Goal: Information Seeking & Learning: Learn about a topic

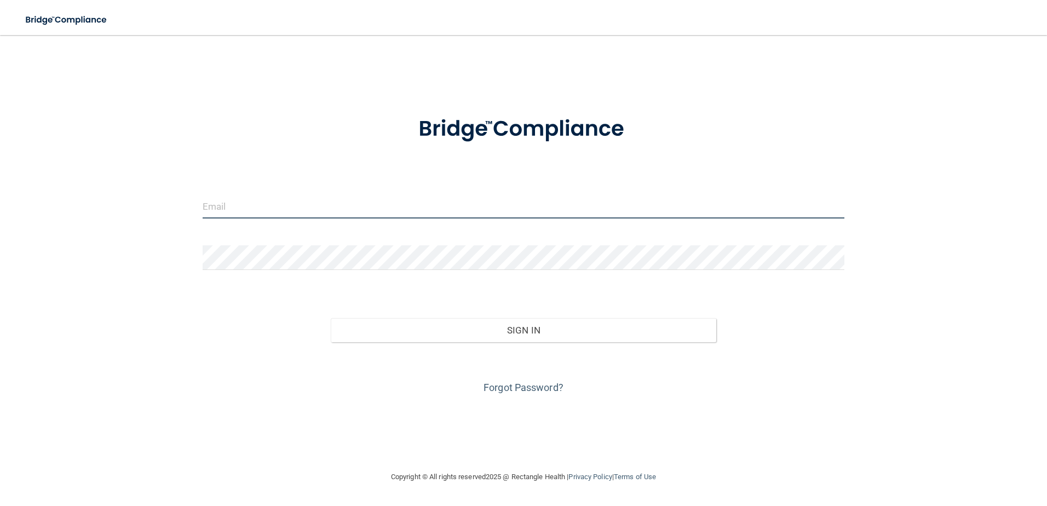
click at [251, 201] on input "email" at bounding box center [524, 206] width 642 height 25
type input "[PERSON_NAME][EMAIL_ADDRESS][DOMAIN_NAME]"
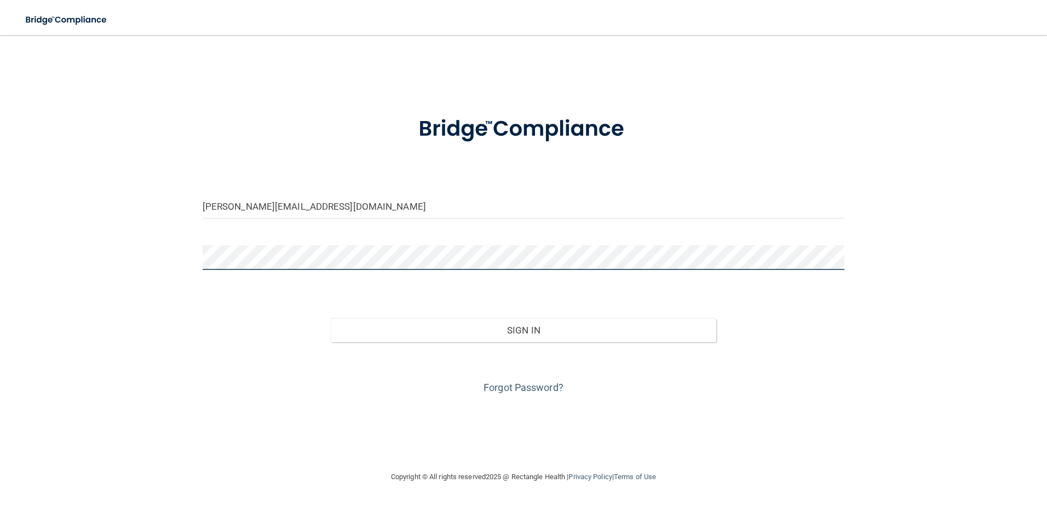
click at [331, 318] on button "Sign In" at bounding box center [524, 330] width 386 height 24
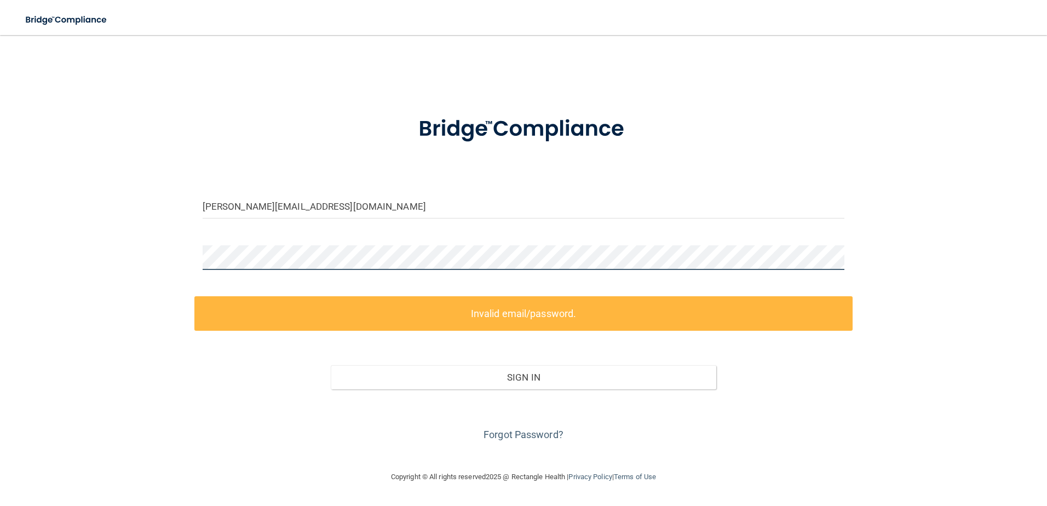
click at [331, 365] on button "Sign In" at bounding box center [524, 377] width 386 height 24
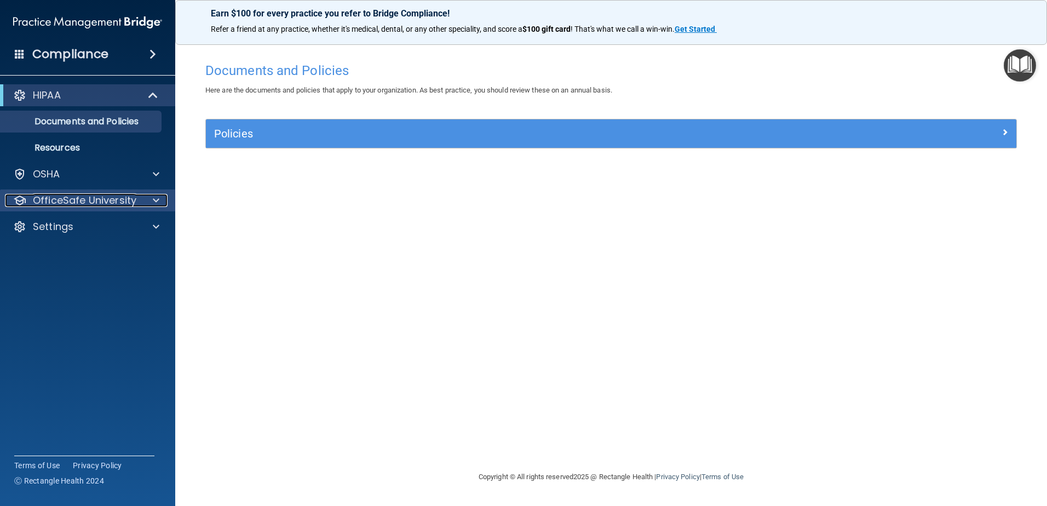
click at [141, 204] on div at bounding box center [154, 200] width 27 height 13
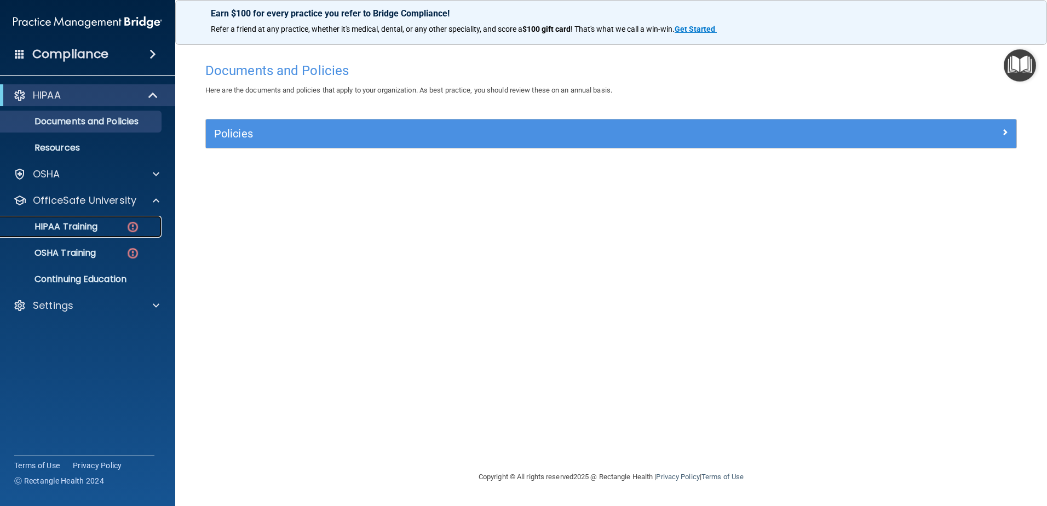
click at [119, 227] on div "HIPAA Training" at bounding box center [82, 226] width 150 height 11
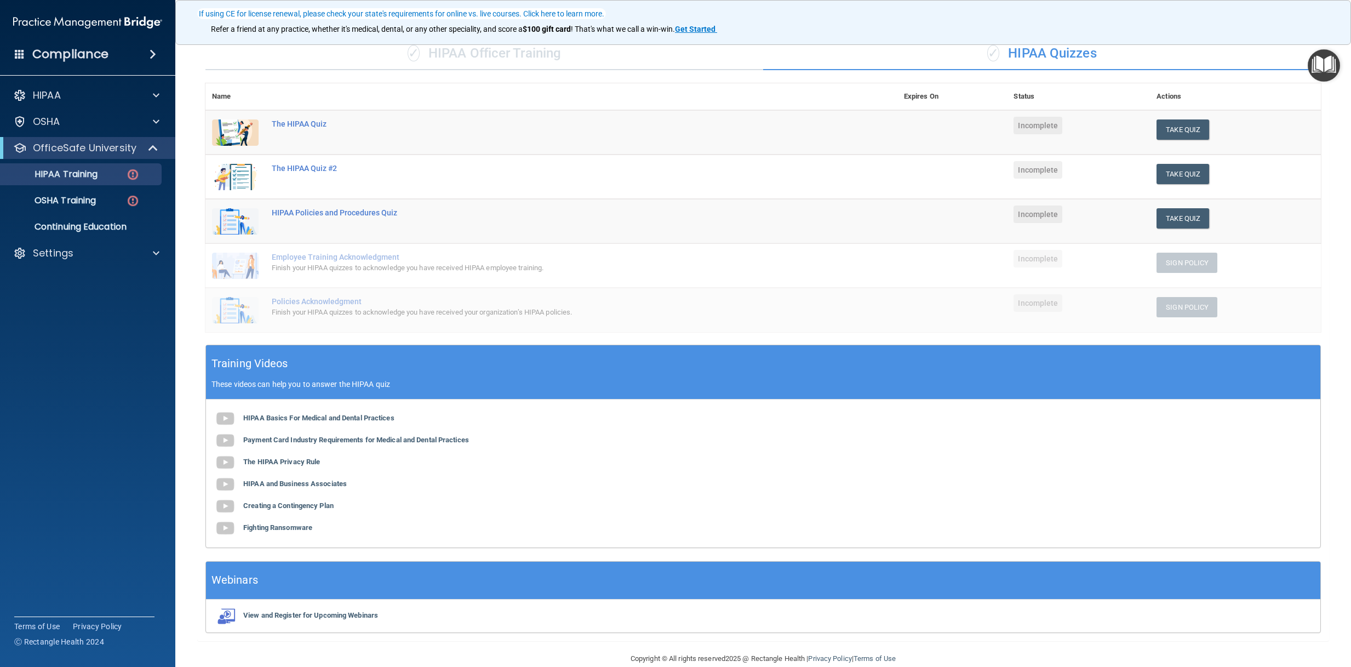
scroll to position [98, 0]
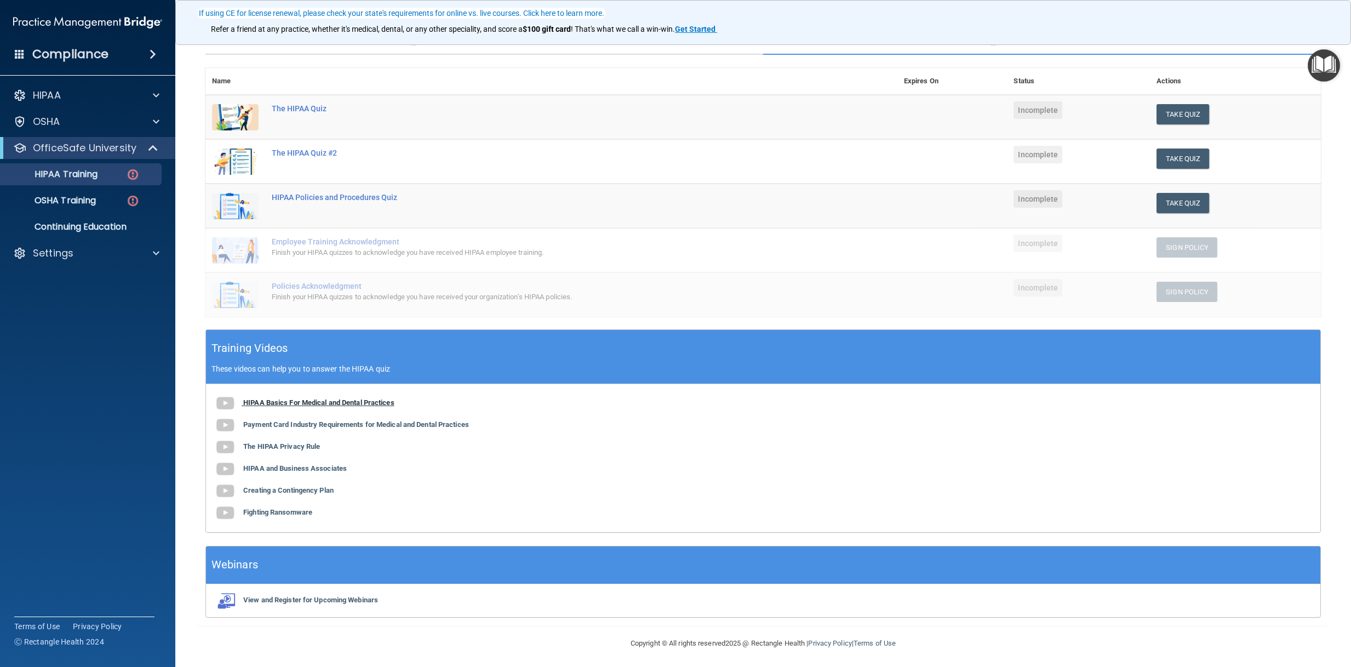
click at [311, 403] on b "HIPAA Basics For Medical and Dental Practices" at bounding box center [318, 402] width 151 height 8
click at [364, 418] on div "HIPAA Basics For Medical and Dental Practices Payment Card Industry Requirement…" at bounding box center [763, 458] width 1114 height 148
click at [370, 427] on b "Payment Card Industry Requirements for Medical and Dental Practices" at bounding box center [356, 424] width 226 height 8
click at [276, 444] on b "The HIPAA Privacy Rule" at bounding box center [281, 446] width 77 height 8
click at [303, 468] on b "HIPAA and Business Associates" at bounding box center [295, 468] width 104 height 8
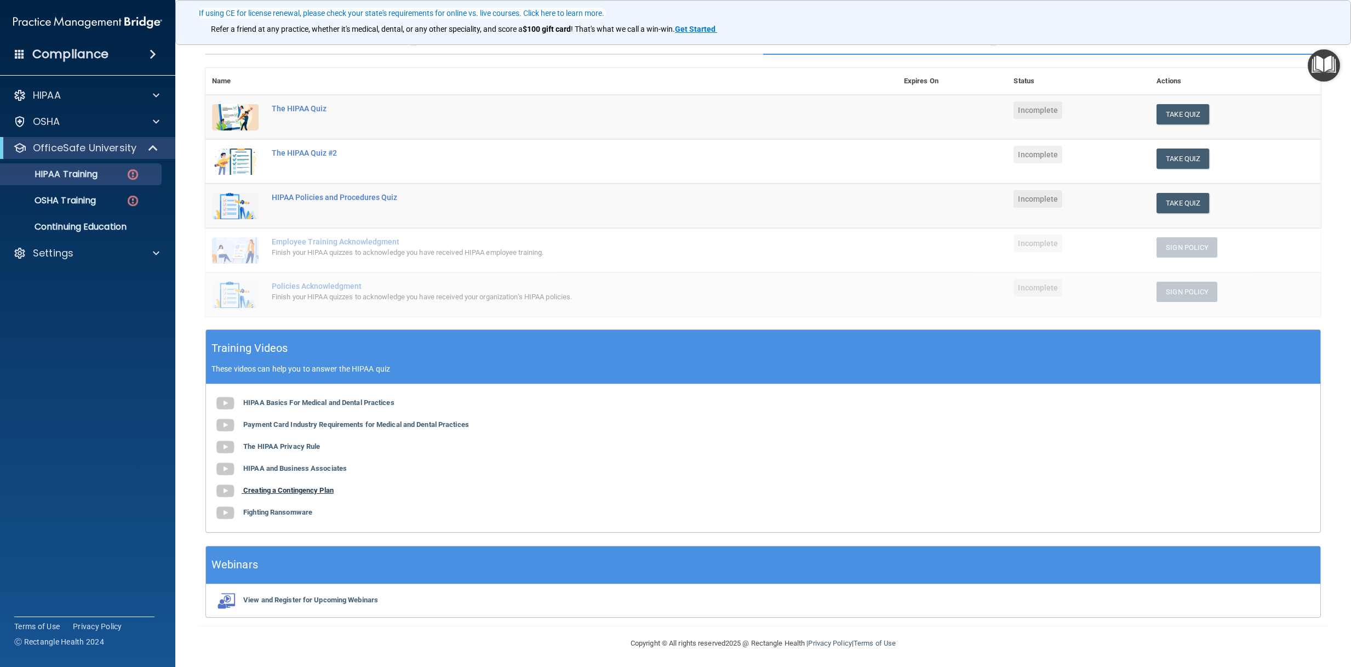
click at [282, 487] on b "Creating a Contingency Plan" at bounding box center [288, 490] width 90 height 8
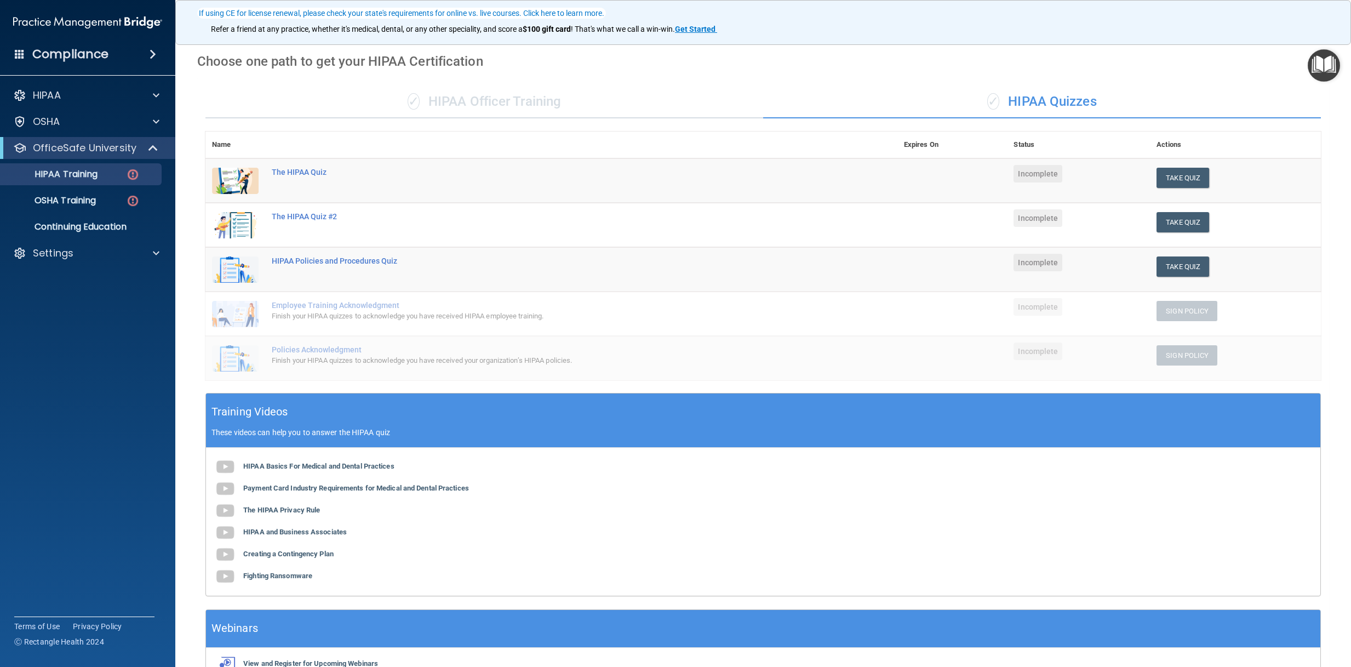
scroll to position [0, 0]
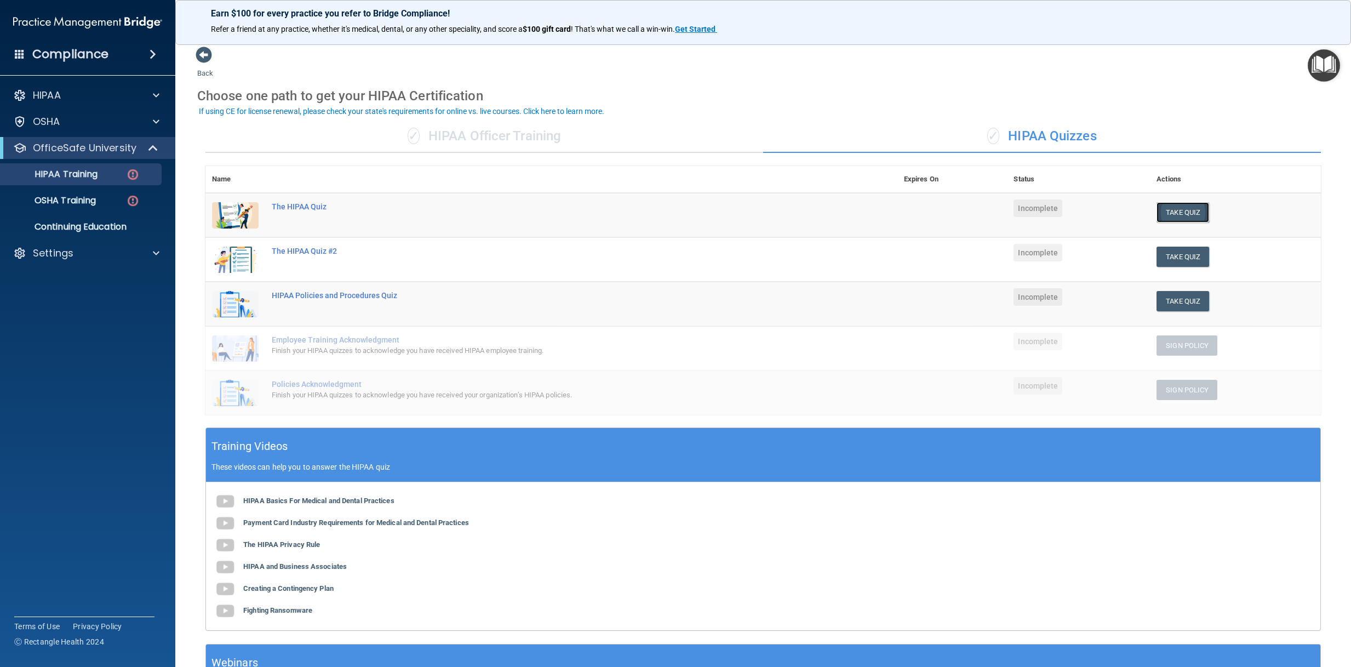
click at [1047, 210] on button "Take Quiz" at bounding box center [1182, 212] width 53 height 20
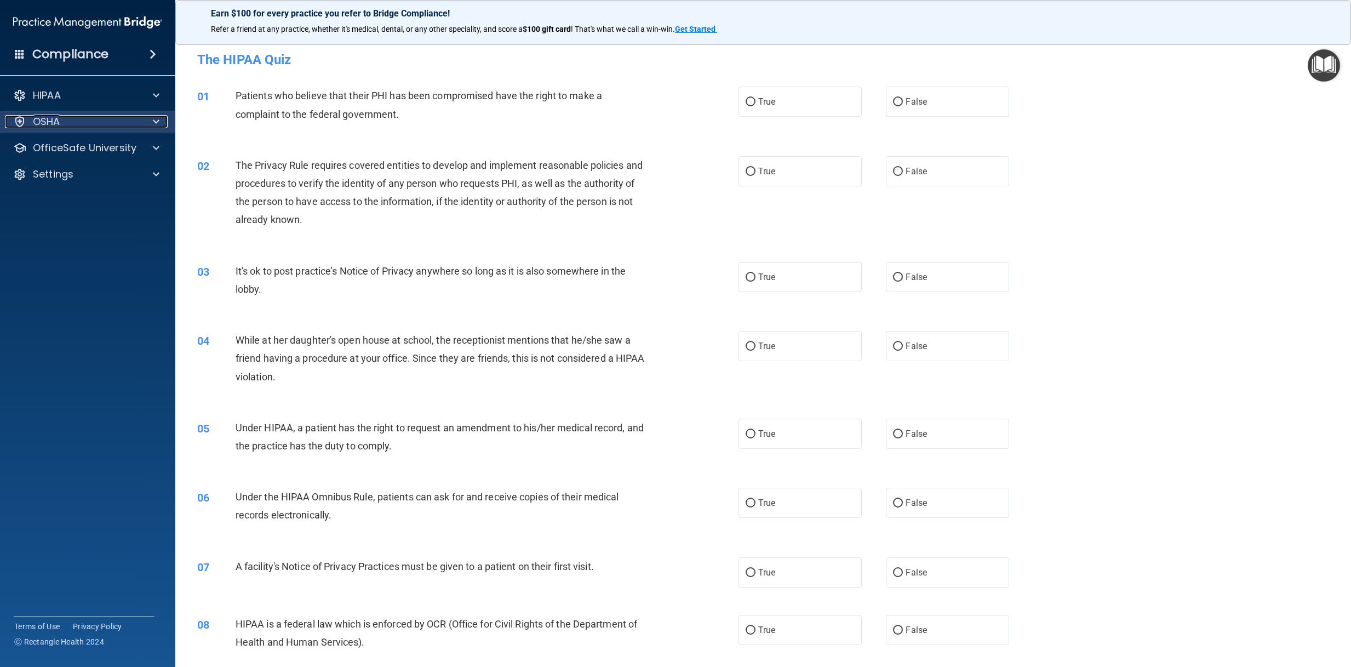
click at [100, 117] on div "OSHA" at bounding box center [73, 121] width 136 height 13
click at [156, 121] on span at bounding box center [156, 121] width 7 height 13
click at [151, 144] on div at bounding box center [154, 147] width 27 height 13
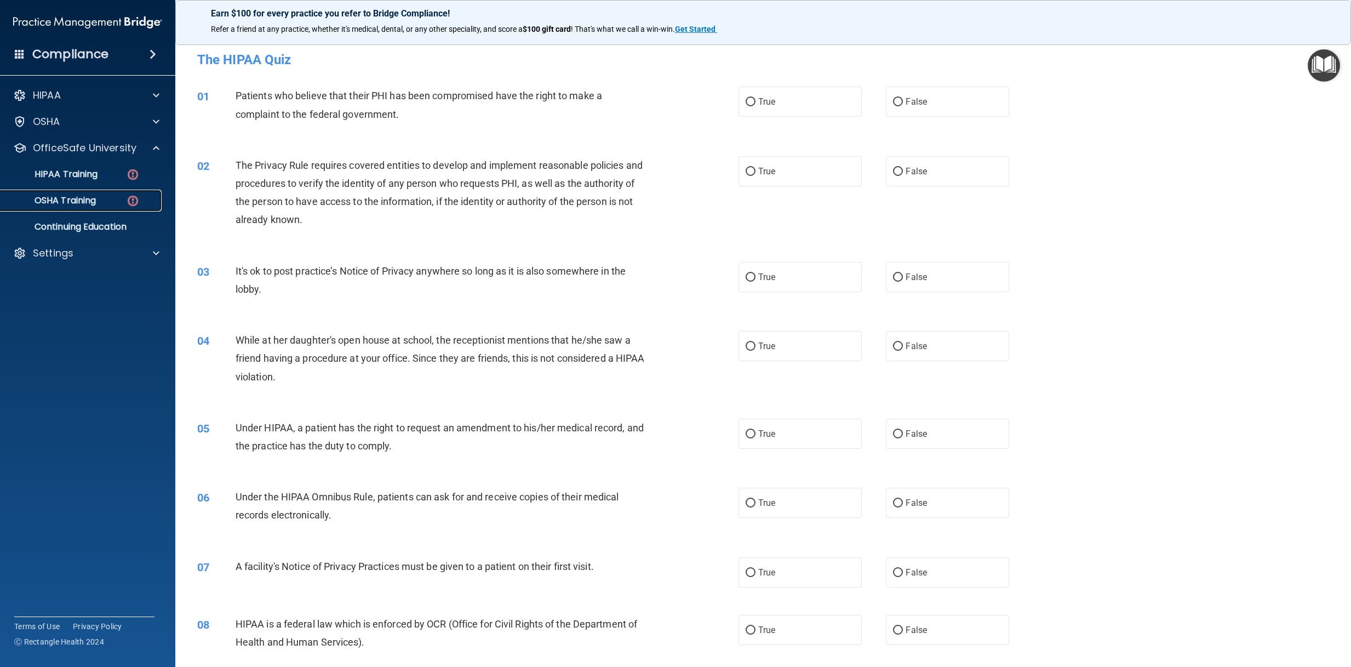
click at [113, 193] on link "OSHA Training" at bounding box center [75, 200] width 173 height 22
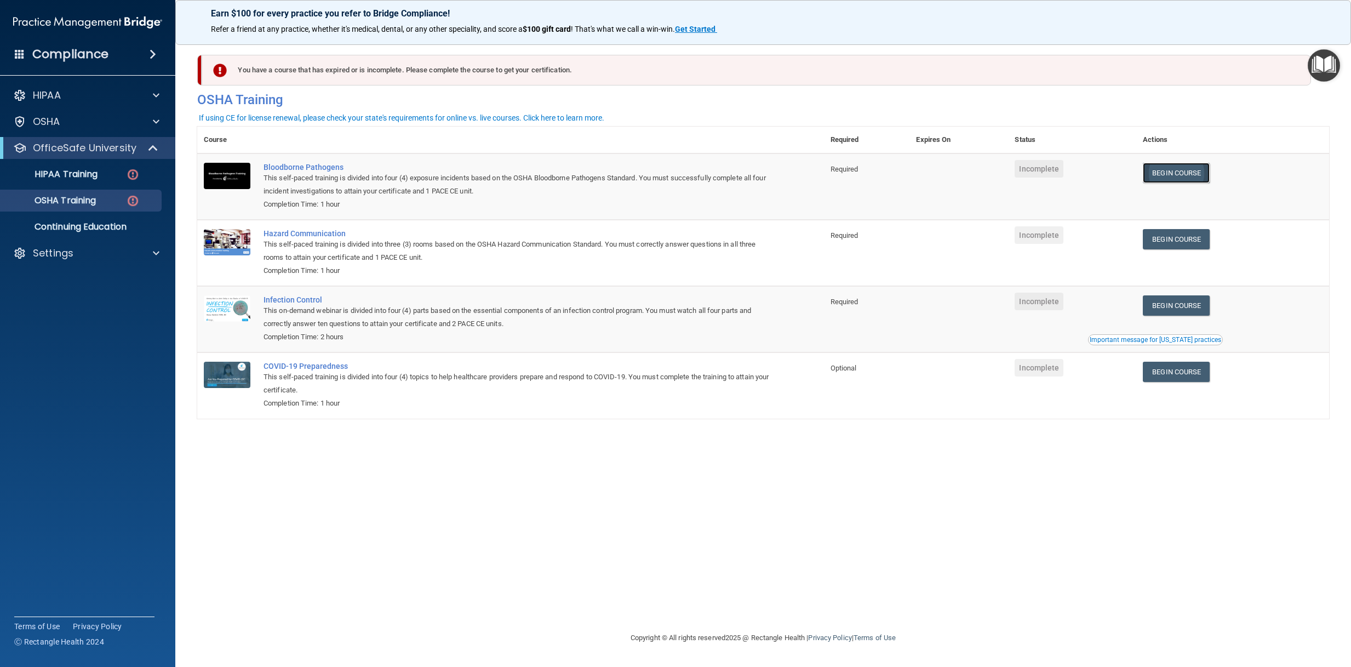
click at [1047, 176] on link "Begin Course" at bounding box center [1175, 173] width 67 height 20
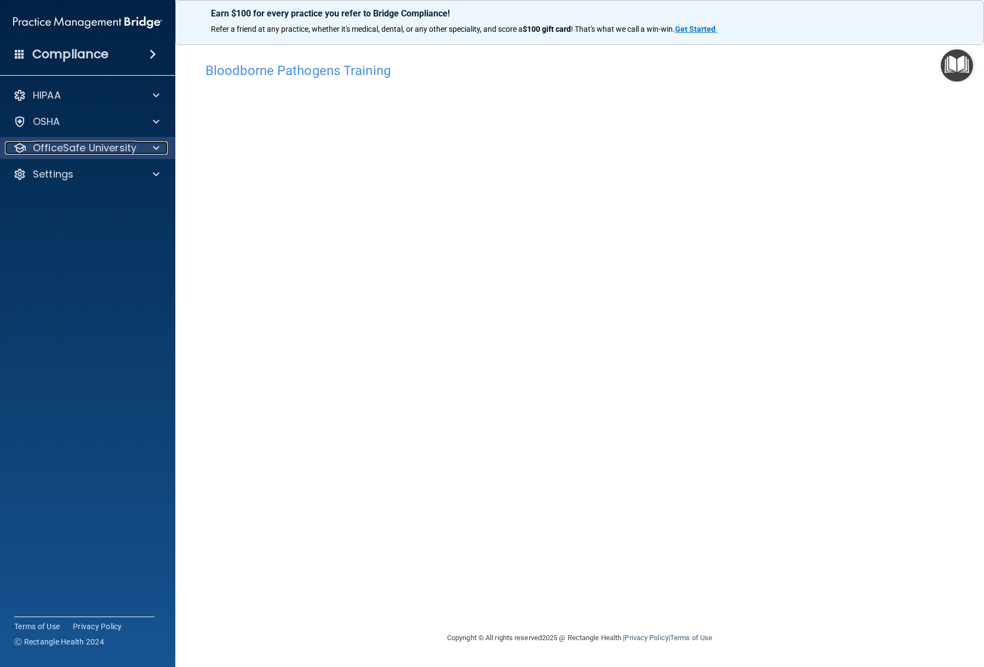
click at [113, 146] on p "OfficeSafe University" at bounding box center [85, 147] width 104 height 13
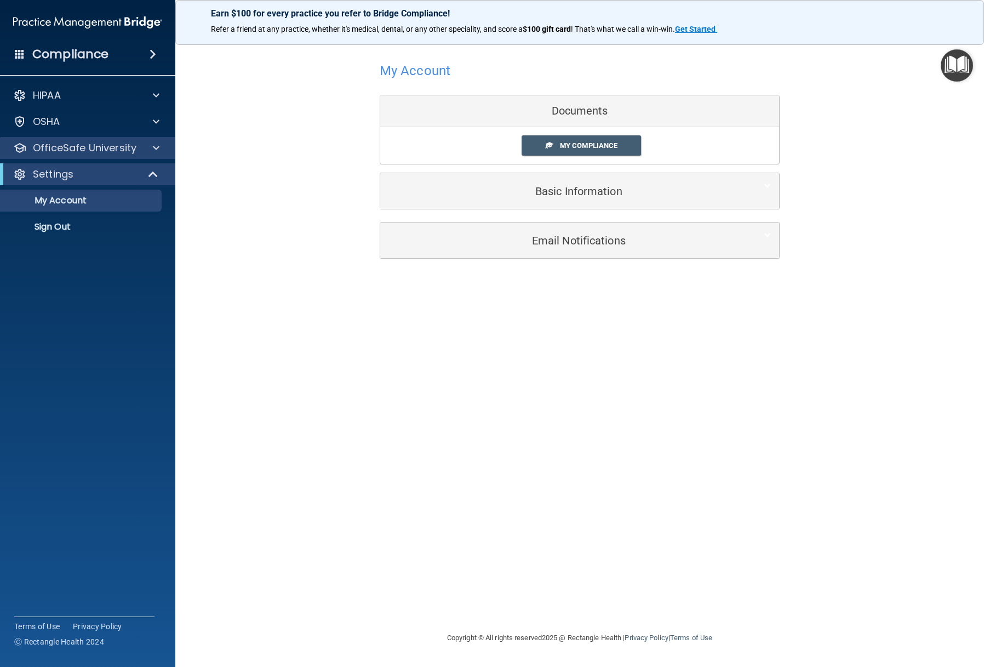
click at [145, 155] on div "OfficeSafe University" at bounding box center [88, 148] width 176 height 22
click at [158, 148] on span at bounding box center [156, 147] width 7 height 13
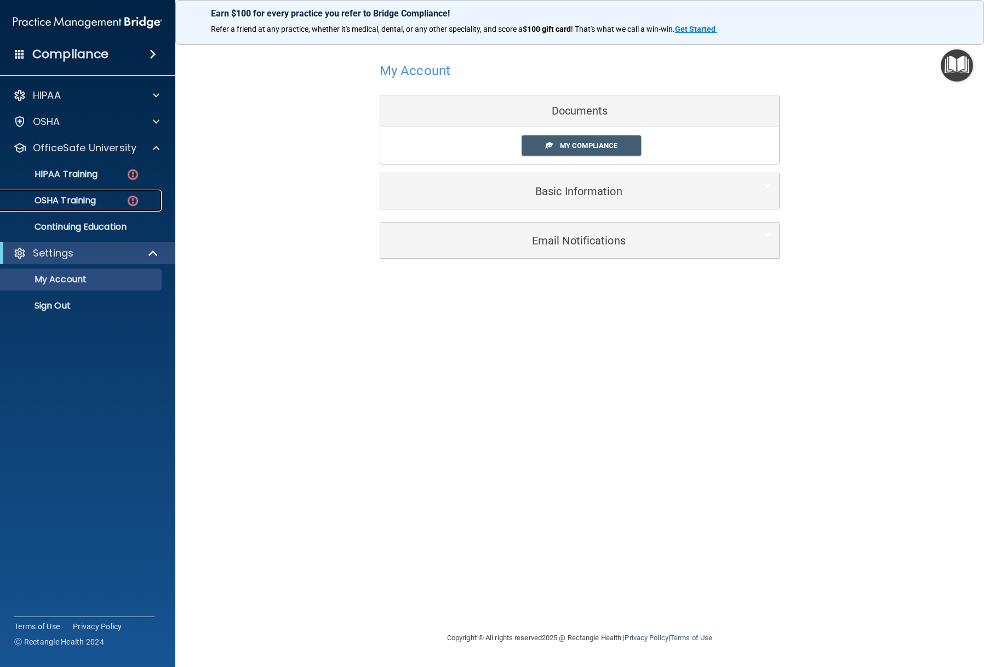
click at [114, 192] on link "OSHA Training" at bounding box center [75, 200] width 173 height 22
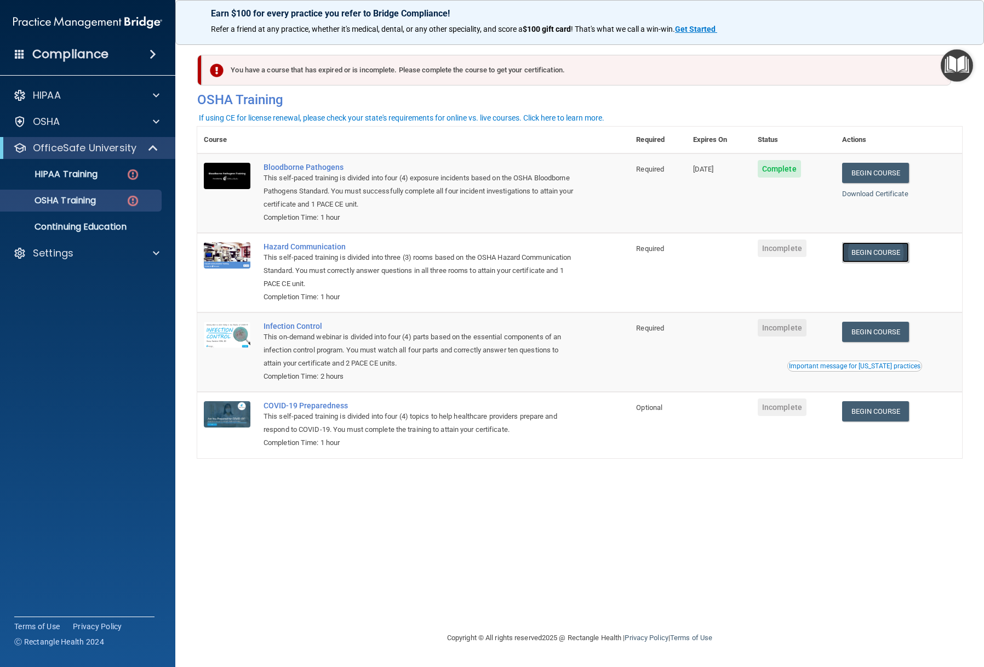
click at [880, 252] on link "Begin Course" at bounding box center [875, 252] width 67 height 20
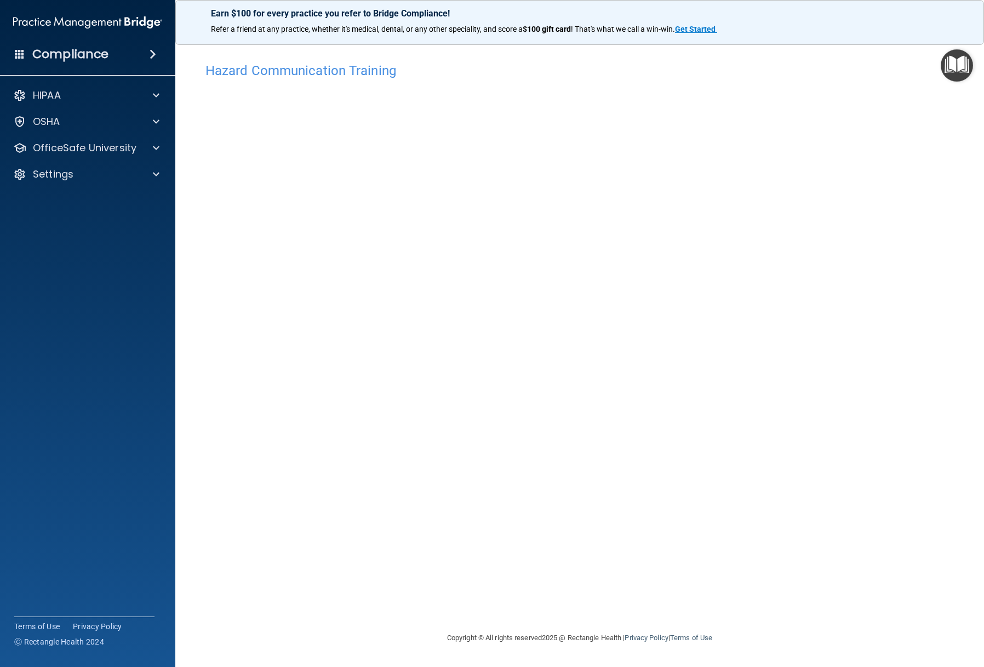
click at [802, 169] on div "Hazard Communication Training This course doesn’t expire until . Are you sure y…" at bounding box center [579, 344] width 765 height 574
click at [884, 175] on div "Hazard Communication Training This course doesn’t expire until . Are you sure y…" at bounding box center [579, 344] width 765 height 574
